Goal: Contribute content: Add original content to the website for others to see

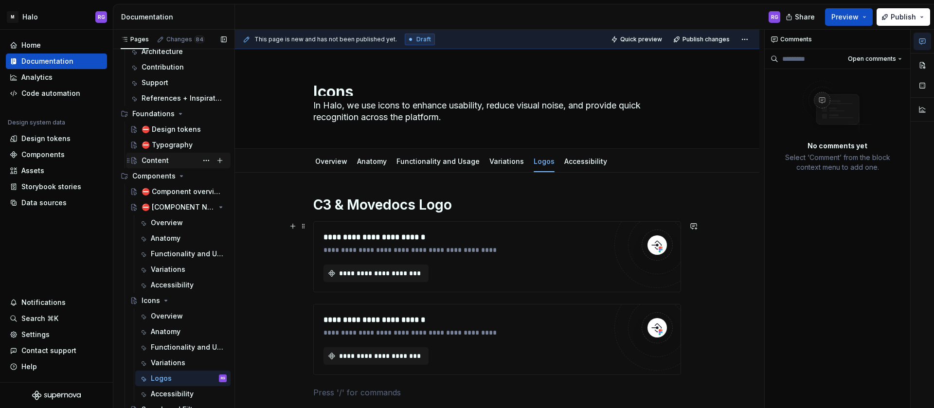
scroll to position [76, 0]
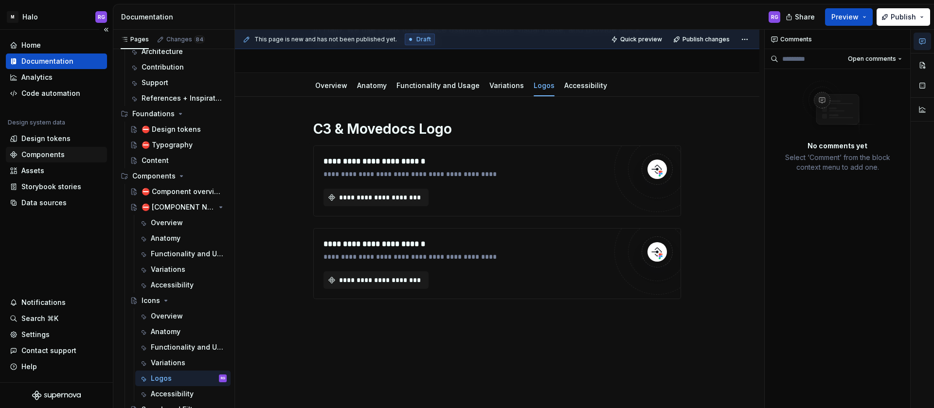
click at [49, 151] on div "Components" at bounding box center [42, 155] width 43 height 10
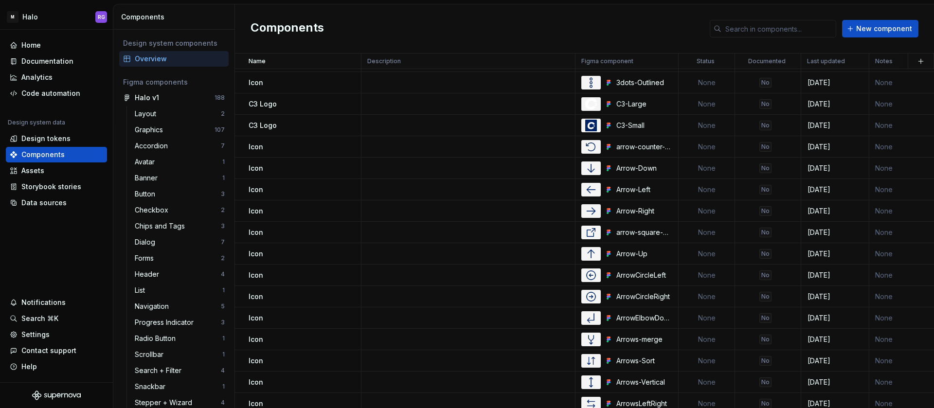
scroll to position [1576, 0]
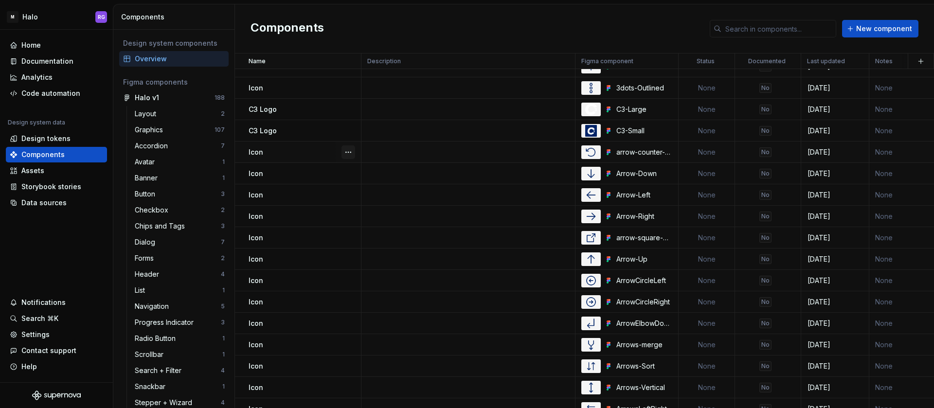
click at [348, 149] on button "button" at bounding box center [349, 153] width 14 height 14
click at [373, 172] on div "Open component detail" at bounding box center [400, 171] width 80 height 10
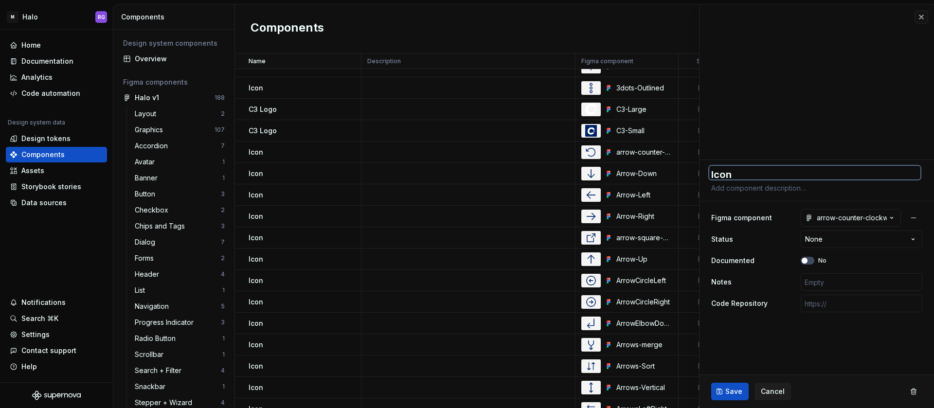
click at [750, 172] on textarea "Icon" at bounding box center [815, 173] width 211 height 14
type textarea "*"
type textarea "Icon"
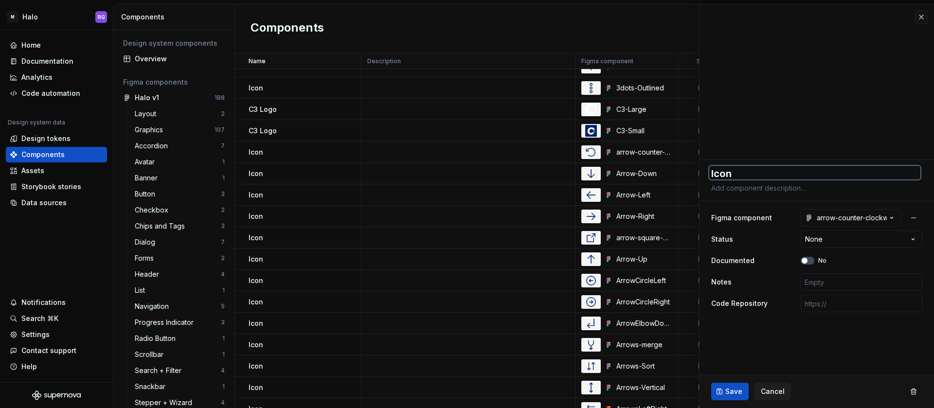
type textarea "*"
type textarea "Icon -"
type textarea "*"
type textarea "Icon -"
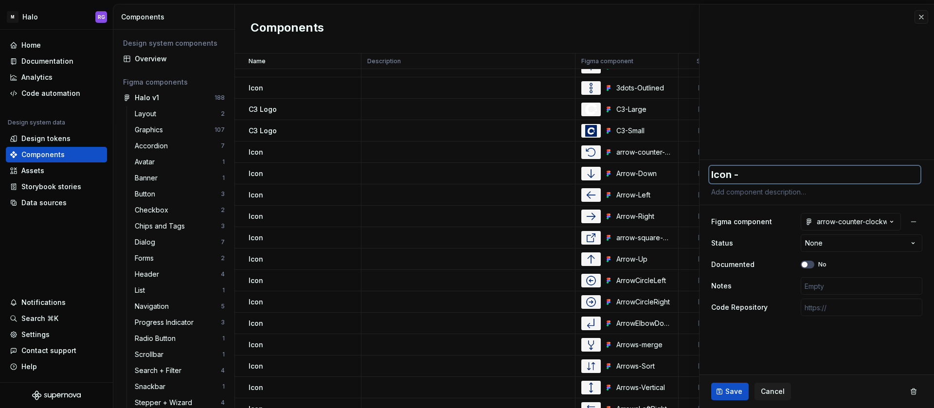
type textarea "*"
type textarea "Icon - A"
type textarea "*"
type textarea "Icon - Ar"
type textarea "*"
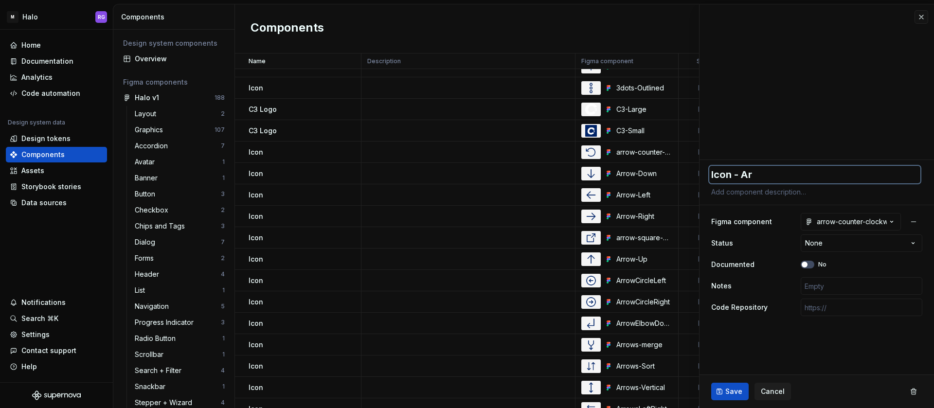
type textarea "Icon - Arr"
type textarea "*"
type textarea "Icon - Arro"
type textarea "*"
type textarea "Icon - Arrow"
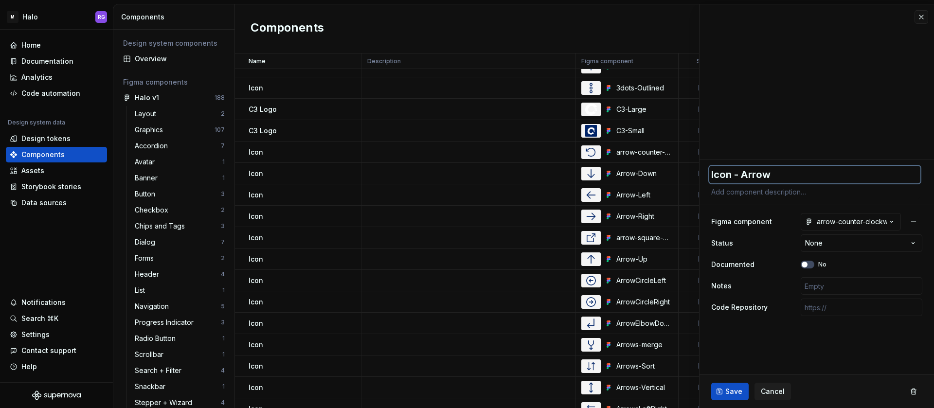
type textarea "*"
type textarea "Icon - Arrow"
type textarea "*"
type textarea "Icon - Arrow c"
type textarea "*"
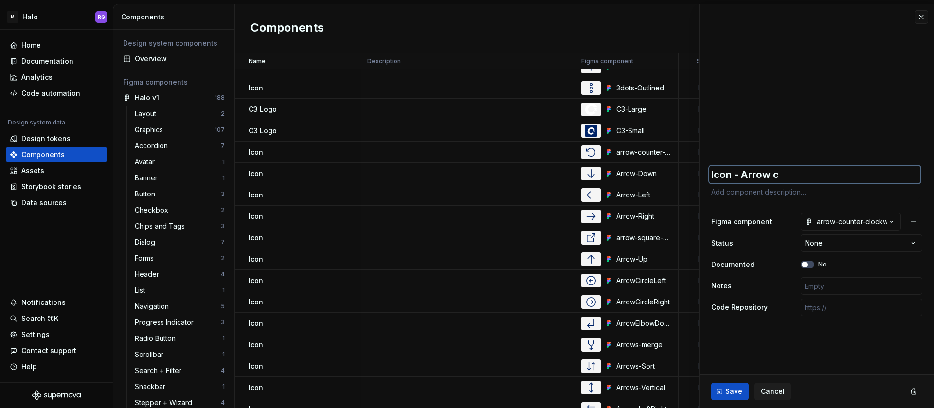
type textarea "Icon - Arrow co"
type textarea "*"
type textarea "Icon - Arrow cou"
type textarea "*"
type textarea "Icon - Arrow coun"
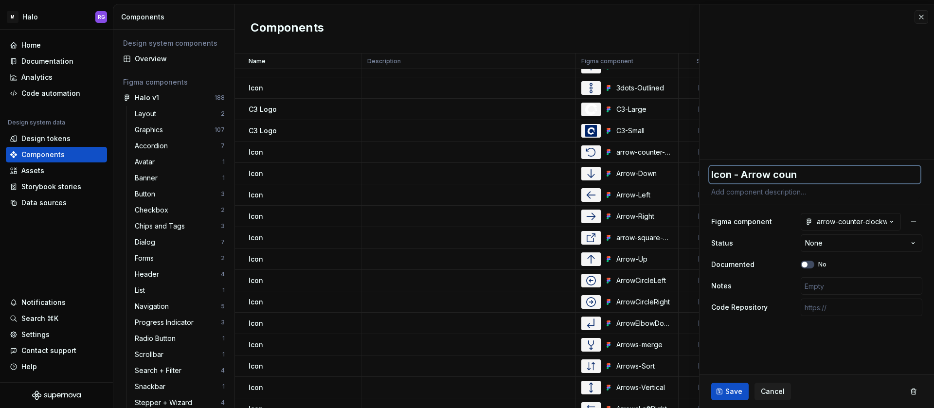
type textarea "*"
type textarea "Icon - Arrow count"
type textarea "*"
type textarea "Icon - Arrow counter"
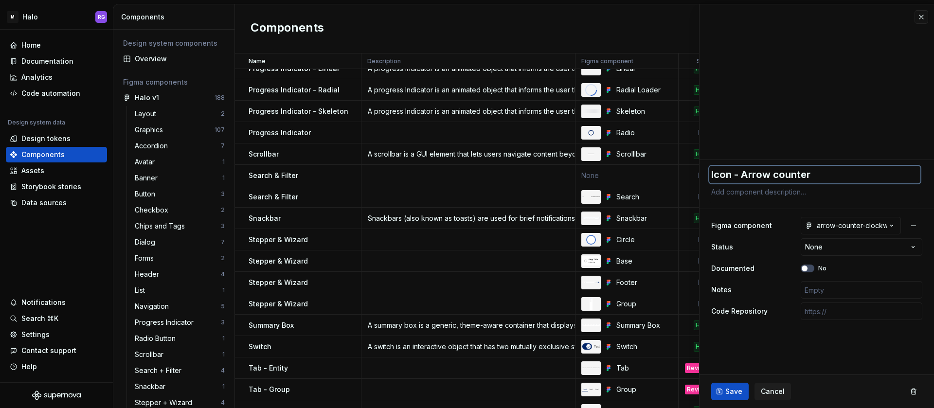
scroll to position [634, 0]
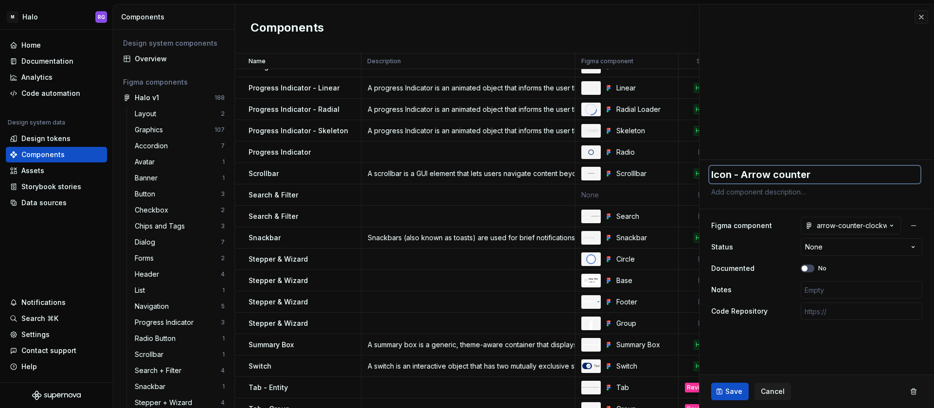
type textarea "*"
type textarea "Icon - Arrow counter"
type textarea "*"
type textarea "Icon - Arrow counter C"
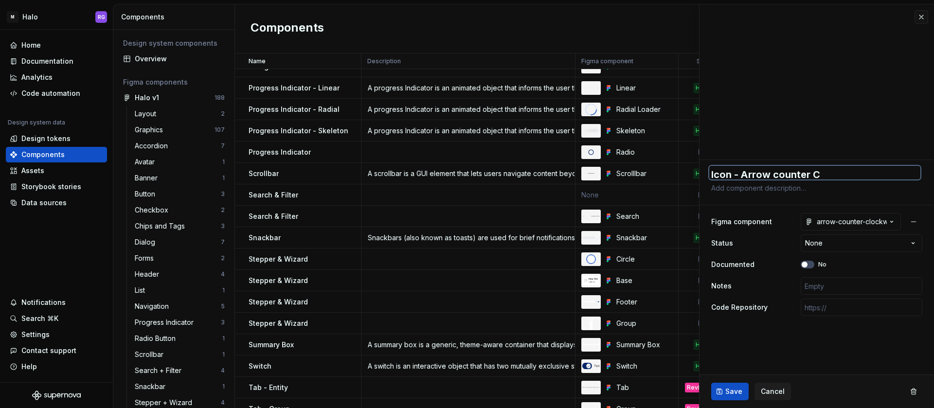
scroll to position [0, 0]
type textarea "*"
type textarea "Icon - Arrow counter Cl"
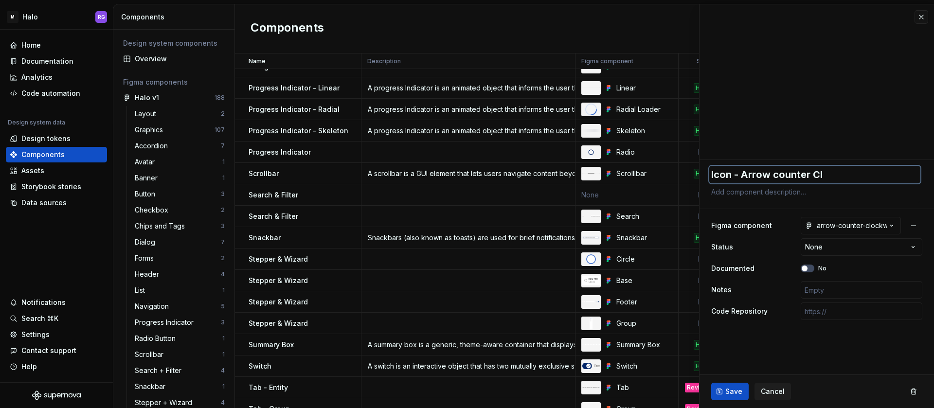
type textarea "*"
type textarea "Icon - Arrow counter Clos"
type textarea "*"
type textarea "Icon - Arrow counter Closc"
type textarea "*"
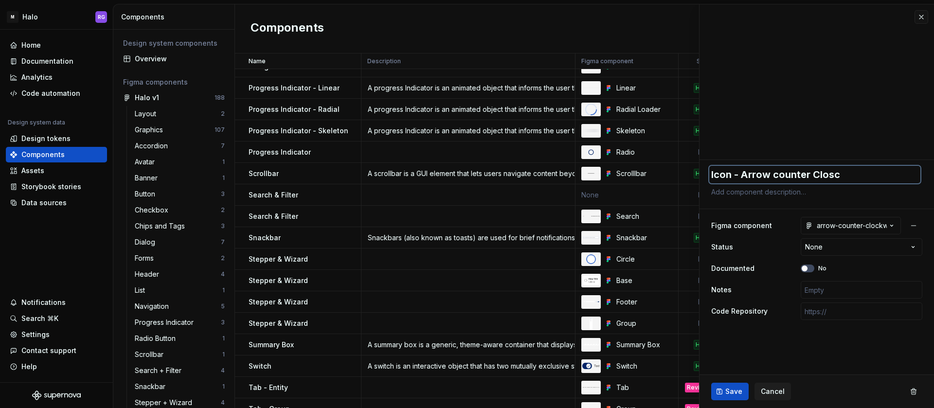
type textarea "Icon - Arrow counter Closck"
type textarea "*"
type textarea "Icon - Arrow counter Closckw"
type textarea "*"
type textarea "Icon - Arrow counter Closckwi"
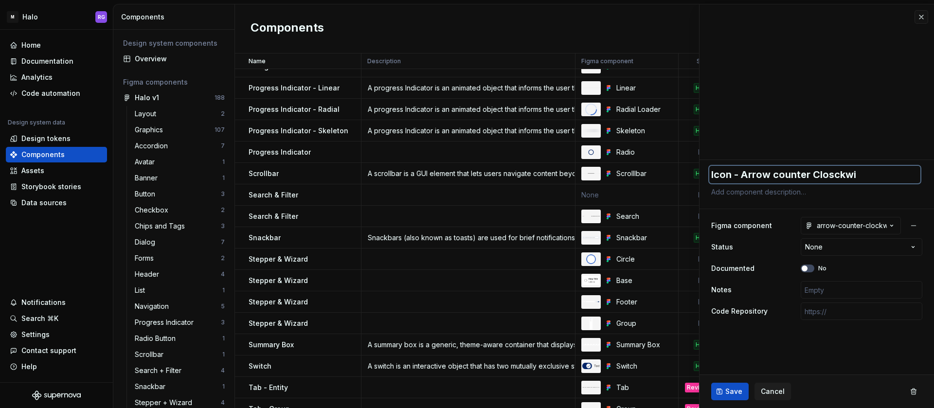
type textarea "*"
type textarea "Icon - Arrow counter Closckwis"
type textarea "*"
click at [780, 174] on textarea "Icon - Arrow counter Closckwise" at bounding box center [815, 175] width 211 height 18
type textarea "Icon - Arrow ounter Closckwise"
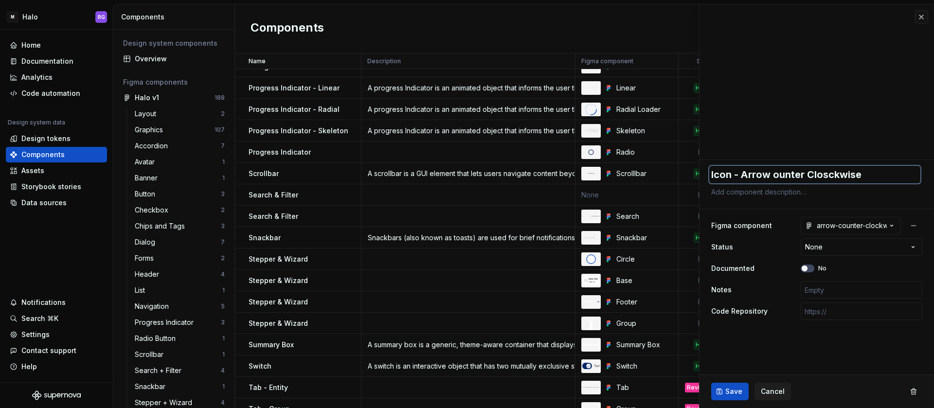
type textarea "*"
click at [835, 175] on textarea "Icon - Arrow Counter Closckwise" at bounding box center [815, 175] width 211 height 18
type textarea "Icon - Arrow Counter Clockwise"
type textarea "*"
click at [874, 173] on textarea "Icon - Arrow Counter Clockwise" at bounding box center [815, 175] width 211 height 18
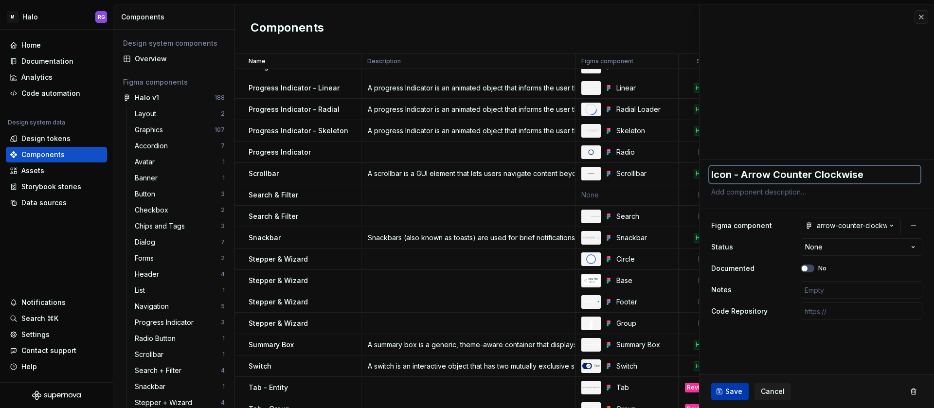
type textarea "Icon - Arrow Counter Clockwise"
click at [736, 390] on span "Save" at bounding box center [734, 392] width 17 height 10
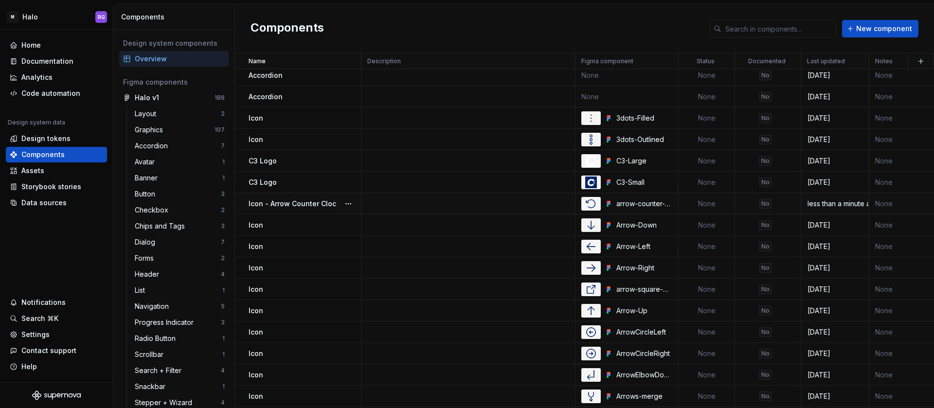
scroll to position [1525, 0]
click at [42, 59] on div "Documentation" at bounding box center [47, 61] width 52 height 10
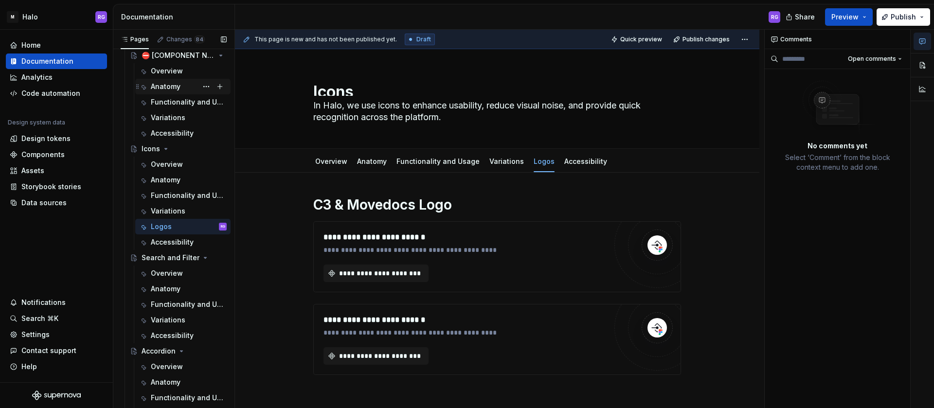
scroll to position [212, 0]
click at [172, 166] on div "Overview" at bounding box center [167, 163] width 32 height 10
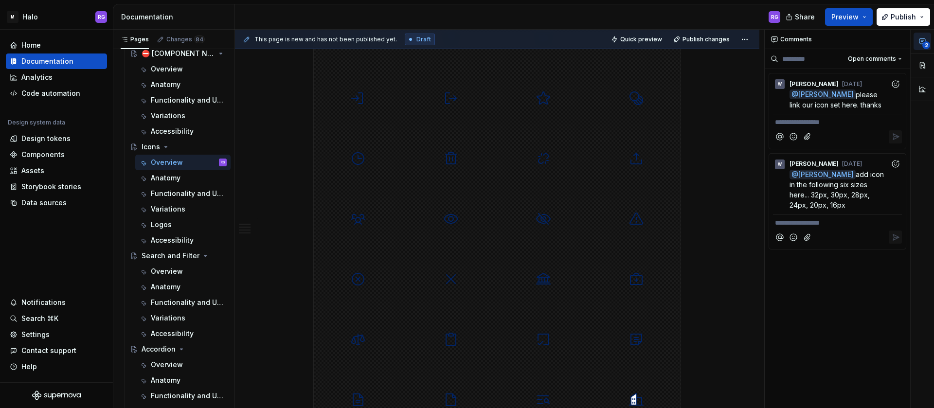
scroll to position [2264, 0]
type textarea "*"
